Goal: Navigation & Orientation: Go to known website

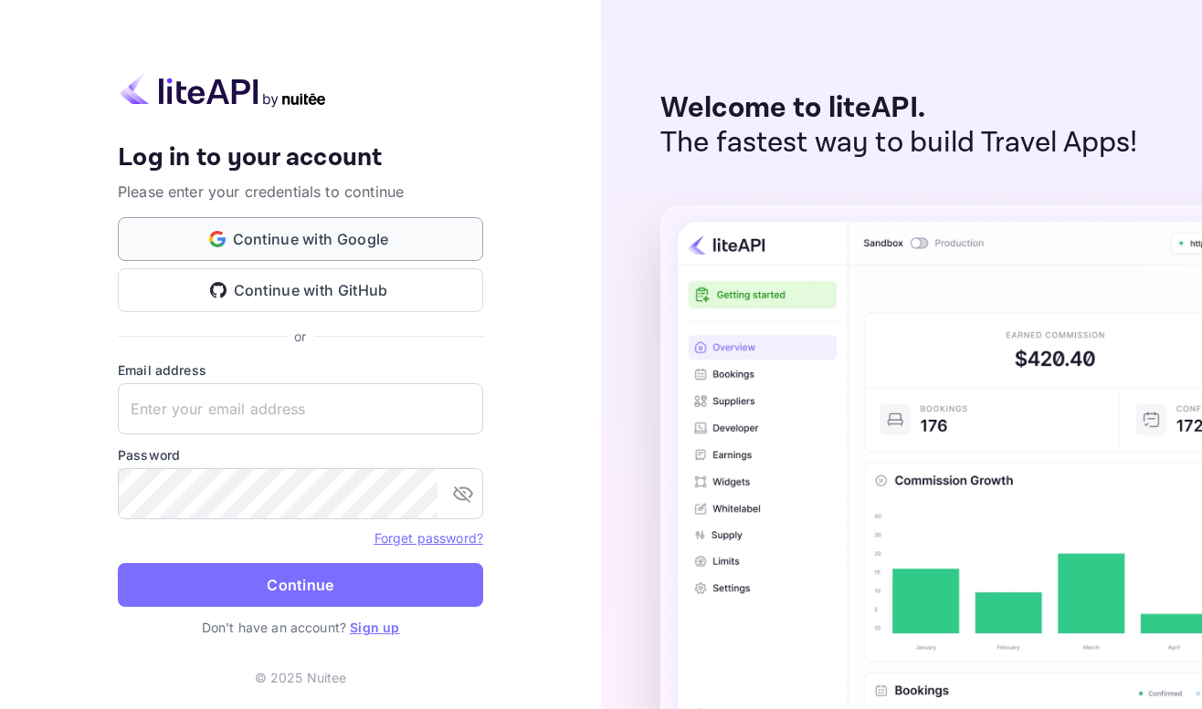
click at [435, 236] on button "Continue with Google" at bounding box center [300, 239] width 365 height 44
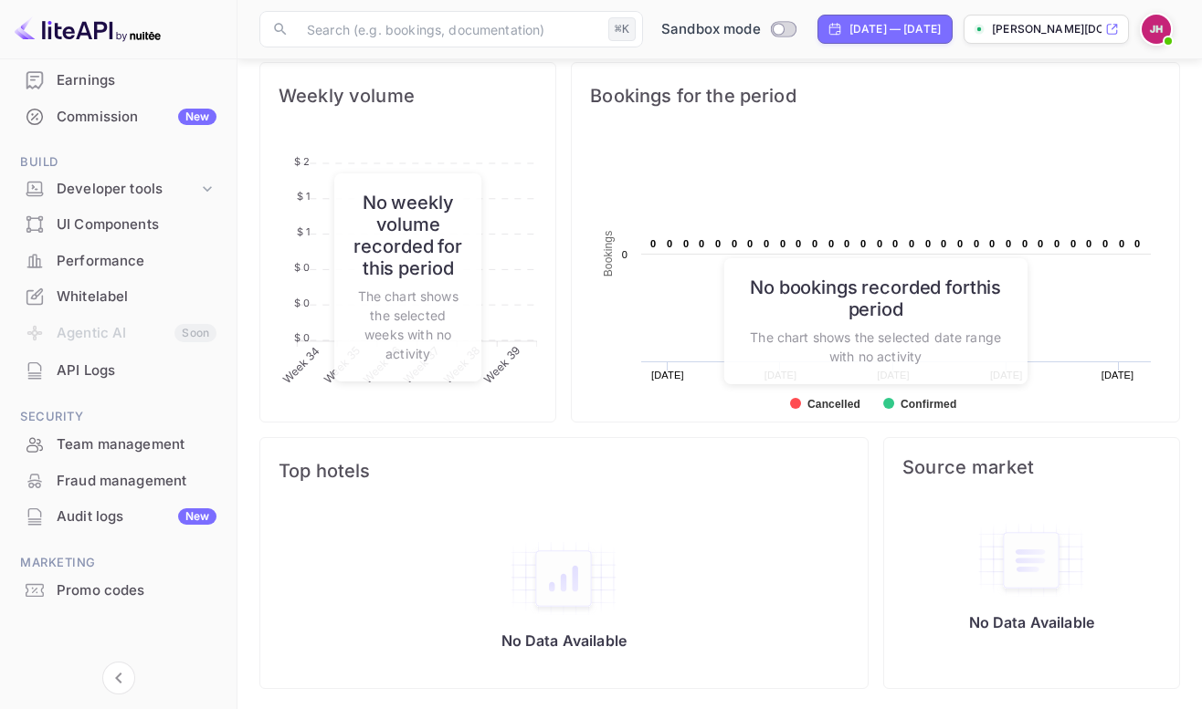
scroll to position [686, 0]
click at [1168, 25] on img at bounding box center [1155, 29] width 29 height 29
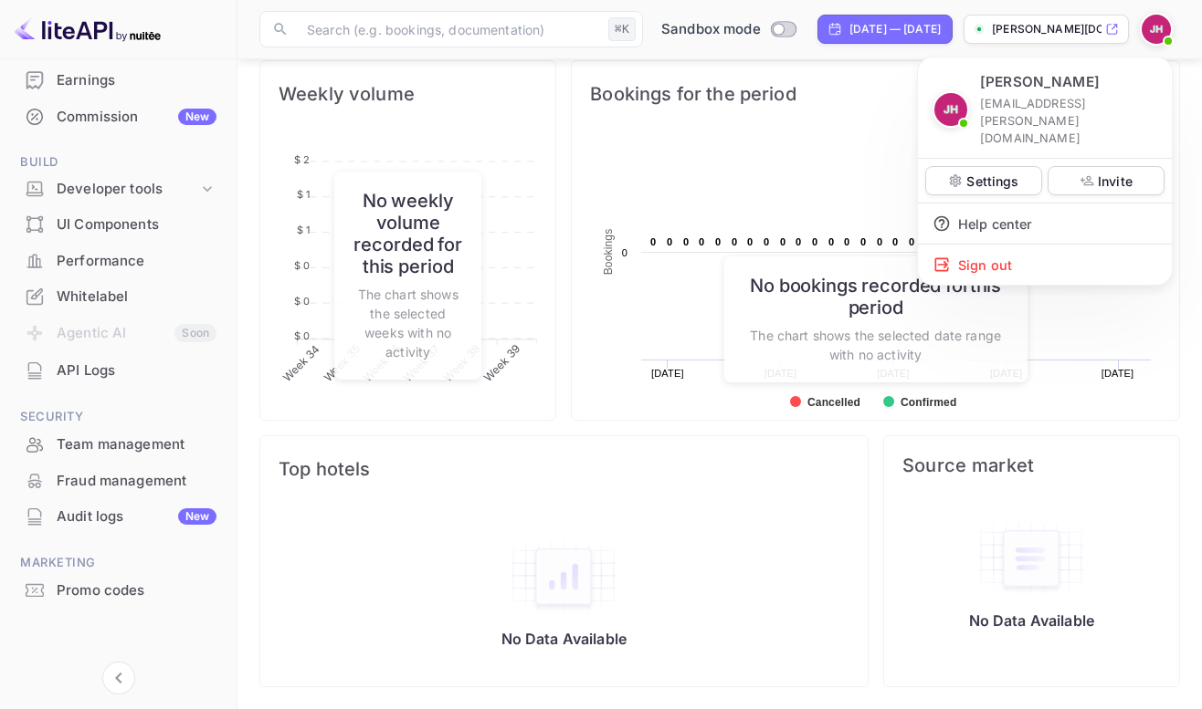
click at [1168, 25] on div at bounding box center [601, 354] width 1202 height 709
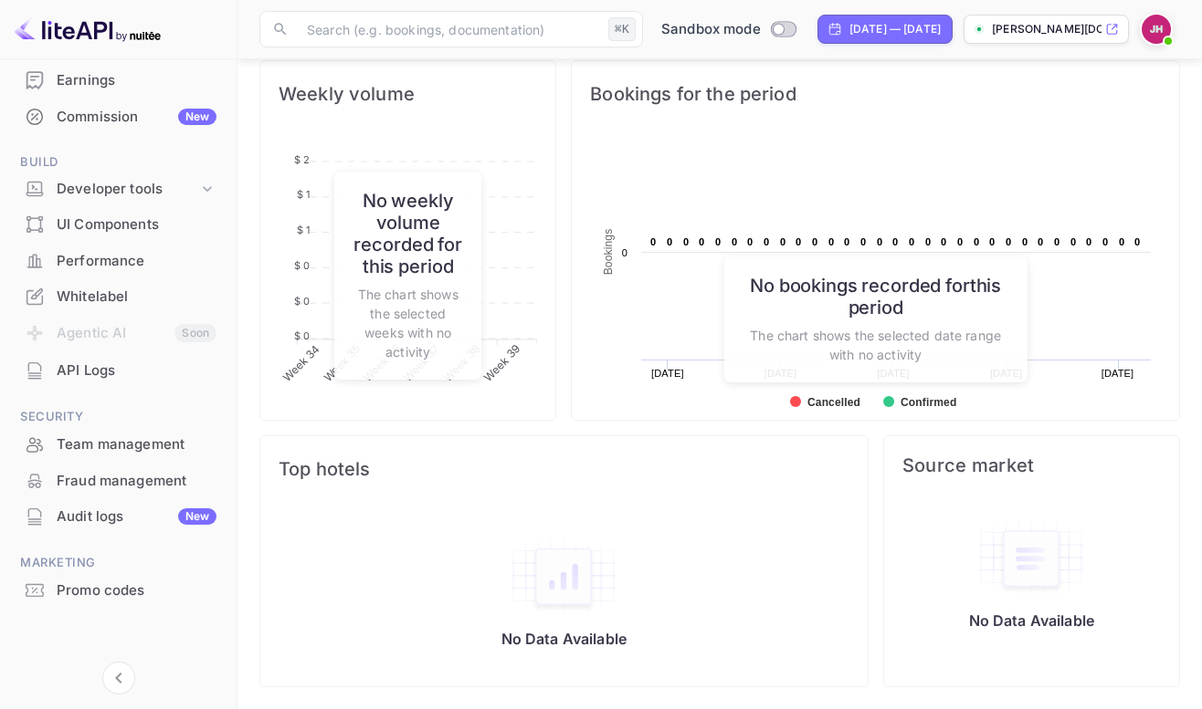
scroll to position [0, 0]
